Goal: Check status: Check status

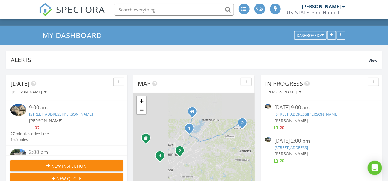
scroll to position [29, 0]
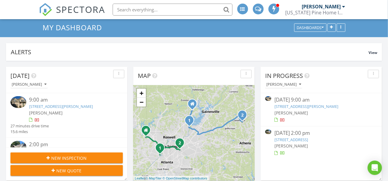
click at [79, 106] on link "3750 Sweeting St , Cumming, GA 30041" at bounding box center [61, 106] width 64 height 5
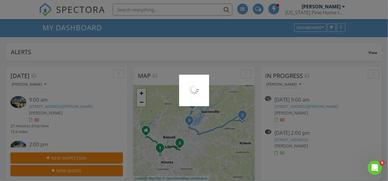
scroll to position [0, 0]
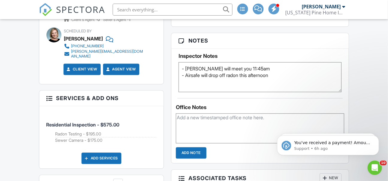
scroll to position [412, 0]
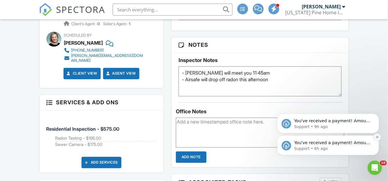
click at [377, 137] on icon "Dismiss notification" at bounding box center [377, 137] width 2 height 2
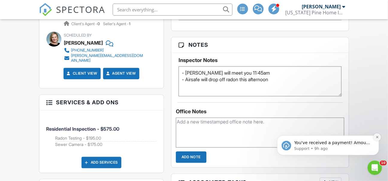
click at [377, 138] on icon "Dismiss notification" at bounding box center [377, 136] width 3 height 3
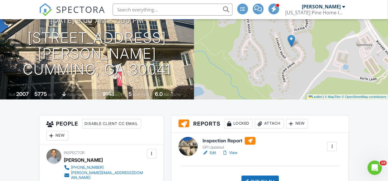
scroll to position [70, 0]
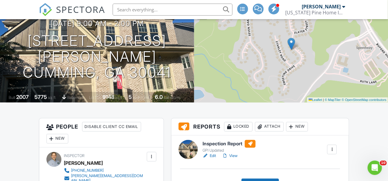
click at [237, 157] on link "View" at bounding box center [230, 156] width 16 height 6
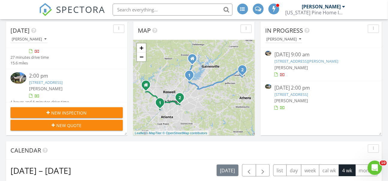
scroll to position [23, 0]
click at [63, 85] on link "445 Tuxedo Dr, Commerce, GA 30530" at bounding box center [46, 82] width 34 height 5
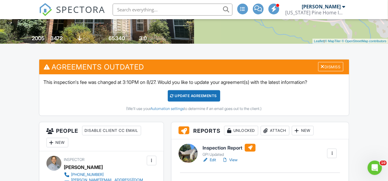
scroll to position [136, 0]
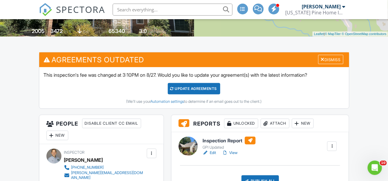
click at [236, 153] on link "View" at bounding box center [230, 153] width 16 height 6
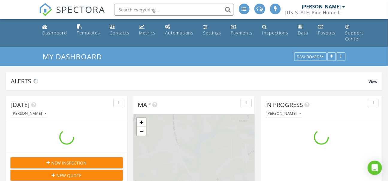
scroll to position [576, 389]
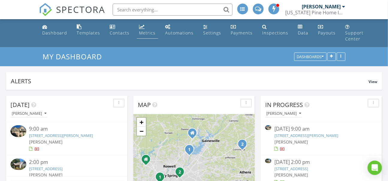
click at [151, 34] on div "Metrics" at bounding box center [147, 33] width 16 height 6
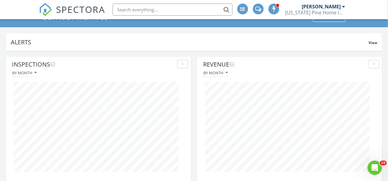
scroll to position [42, 0]
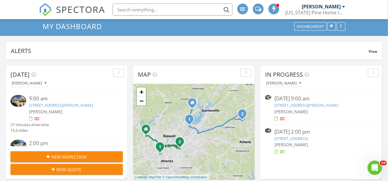
scroll to position [42, 0]
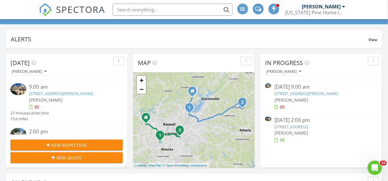
click at [75, 93] on link "[STREET_ADDRESS][PERSON_NAME]" at bounding box center [61, 93] width 64 height 5
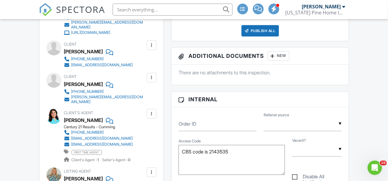
scroll to position [136, 0]
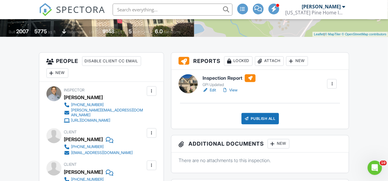
click at [237, 90] on link "View" at bounding box center [230, 90] width 16 height 6
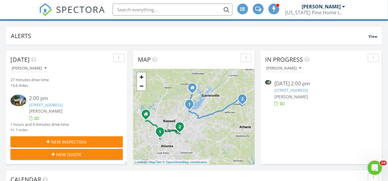
scroll to position [42, 0]
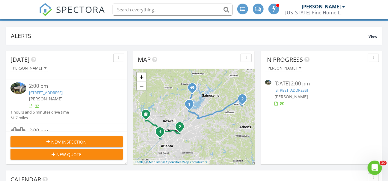
click at [63, 95] on link "445 Tuxedo Dr, Commerce, GA 30530" at bounding box center [46, 92] width 34 height 5
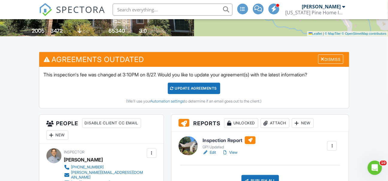
click at [236, 151] on link "View" at bounding box center [230, 153] width 16 height 6
